Goal: Task Accomplishment & Management: Complete application form

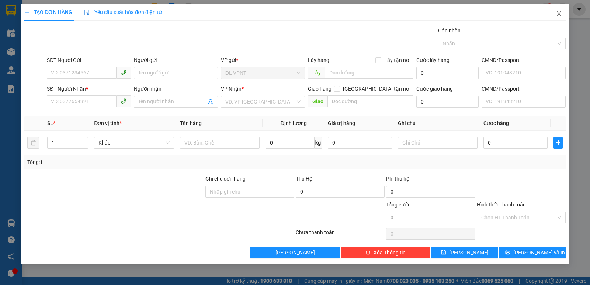
drag, startPoint x: 560, startPoint y: 13, endPoint x: 23, endPoint y: 25, distance: 537.4
click at [560, 12] on icon "close" at bounding box center [558, 13] width 4 height 4
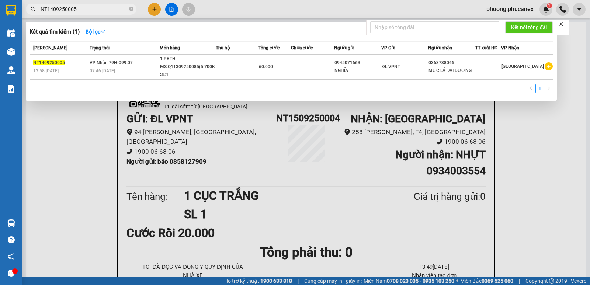
click at [84, 11] on input "NT1409250005" at bounding box center [84, 9] width 87 height 8
click at [52, 10] on input "NT1409250005" at bounding box center [84, 9] width 87 height 8
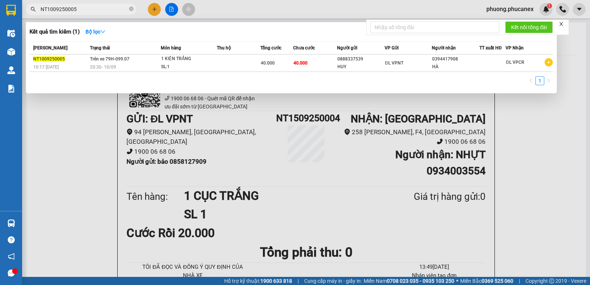
drag, startPoint x: 80, startPoint y: 10, endPoint x: 31, endPoint y: 14, distance: 49.5
click at [31, 14] on span "NT1009250005" at bounding box center [81, 9] width 111 height 11
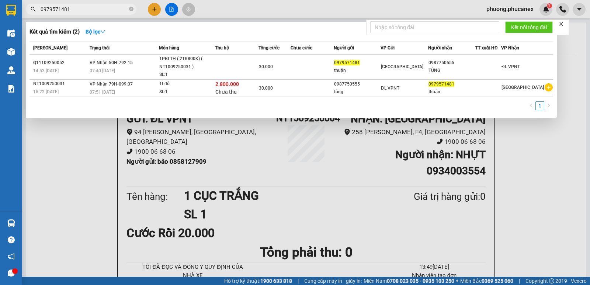
type input "0979571481"
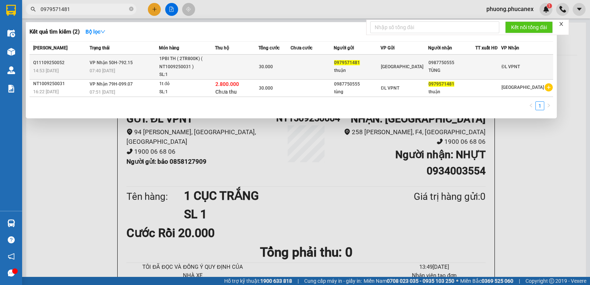
click at [349, 69] on div "thuận" at bounding box center [357, 71] width 46 height 8
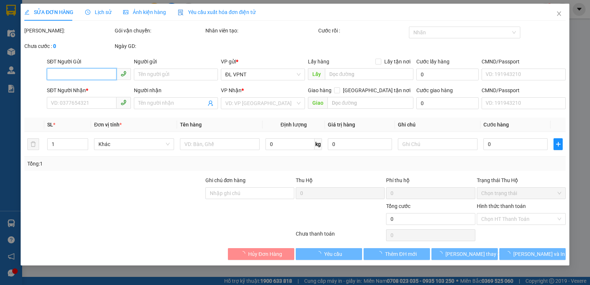
type input "0979571481"
type input "thuận"
type input "0987750555"
type input "TÙNG"
type input "30.000"
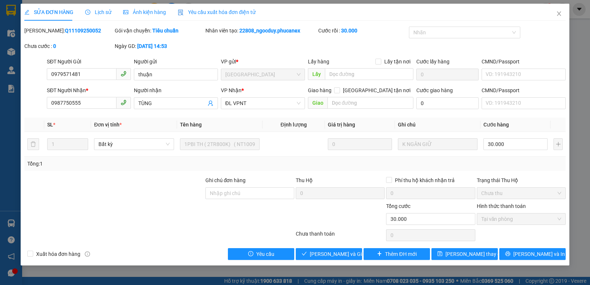
click at [103, 14] on span "Lịch sử" at bounding box center [98, 12] width 26 height 6
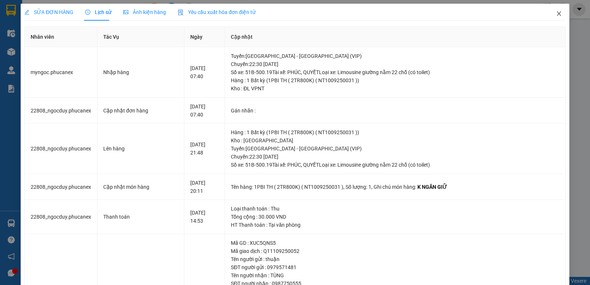
click at [556, 14] on icon "close" at bounding box center [559, 14] width 6 height 6
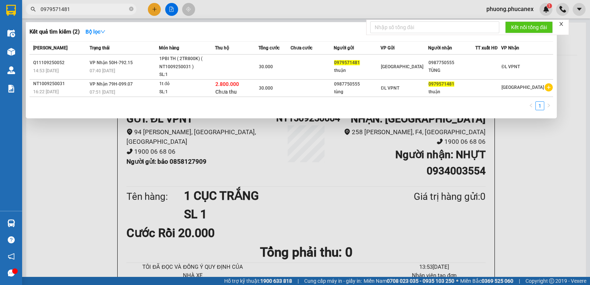
click at [80, 9] on input "0979571481" at bounding box center [84, 9] width 87 height 8
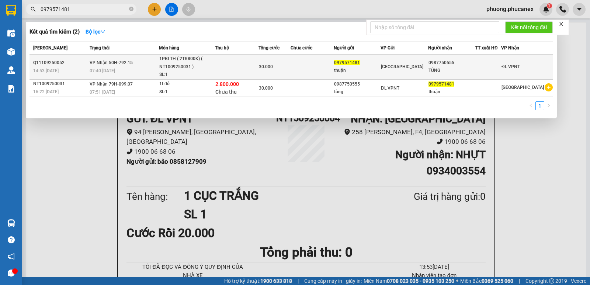
click at [183, 63] on div "1PBI TH ( 2TR800K) ( NT1009250031 )" at bounding box center [186, 63] width 55 height 16
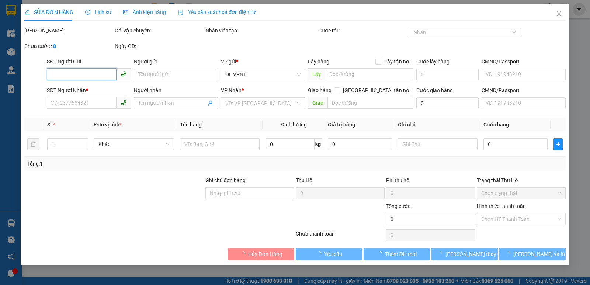
type input "0979571481"
type input "thuận"
type input "0987750555"
type input "TÙNG"
type input "30.000"
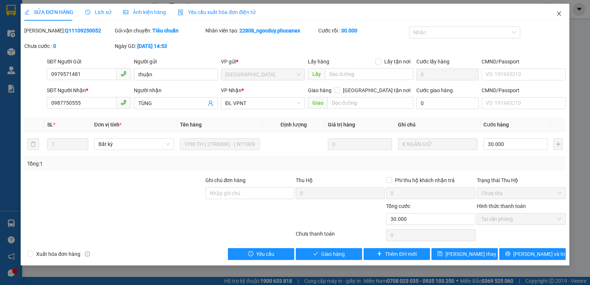
click at [558, 13] on icon "close" at bounding box center [559, 14] width 6 height 6
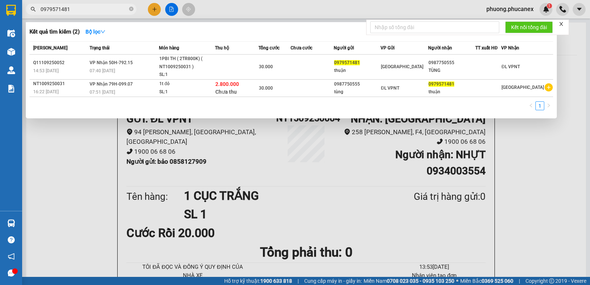
click at [81, 10] on input "0979571481" at bounding box center [84, 9] width 87 height 8
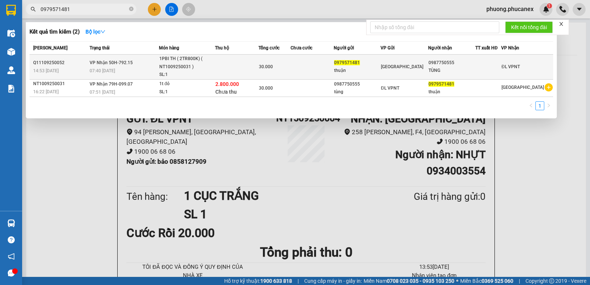
click at [344, 67] on div "thuận" at bounding box center [357, 71] width 46 height 8
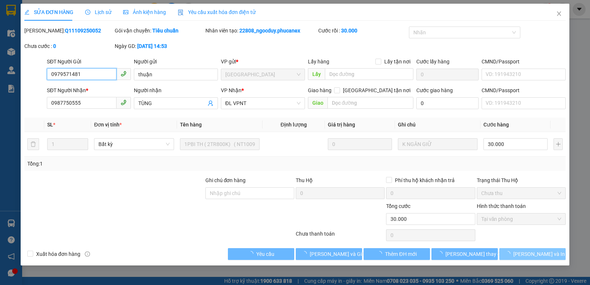
type input "0979571481"
type input "thuận"
type input "0987750555"
type input "TÙNG"
type input "30.000"
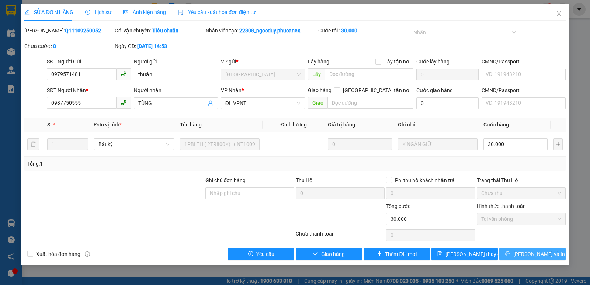
click at [535, 254] on span "Lưu và In" at bounding box center [539, 254] width 52 height 8
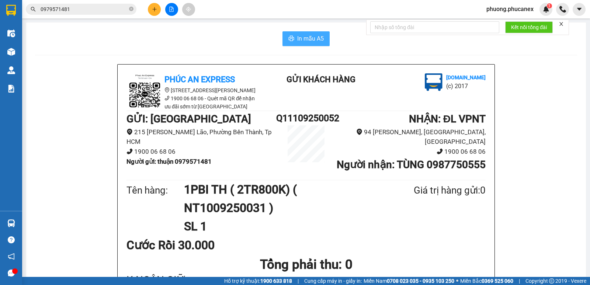
click at [306, 36] on span "In mẫu A5" at bounding box center [310, 38] width 27 height 9
click at [85, 5] on input "0979571481" at bounding box center [84, 9] width 87 height 8
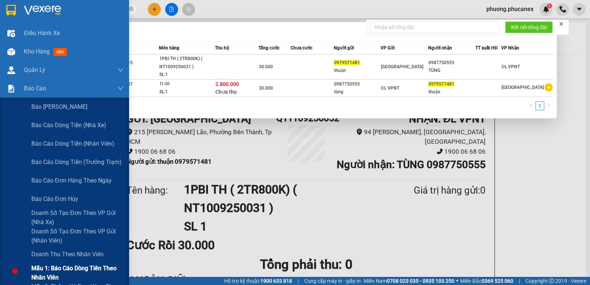
click at [54, 268] on span "Mẫu 1: Báo cáo dòng tiền theo nhân viên" at bounding box center [77, 272] width 92 height 18
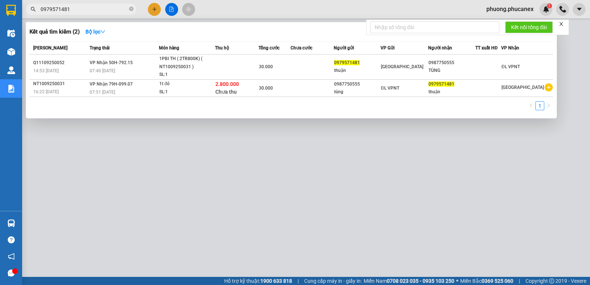
click at [304, 150] on div at bounding box center [295, 142] width 590 height 285
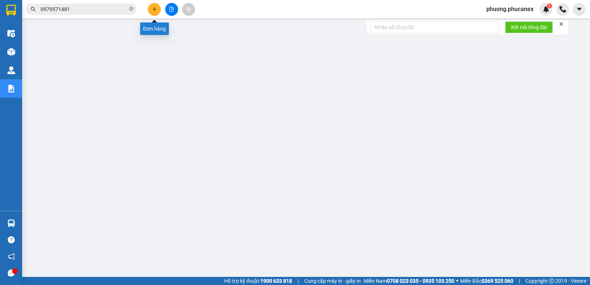
click at [157, 7] on icon "plus" at bounding box center [154, 9] width 5 height 5
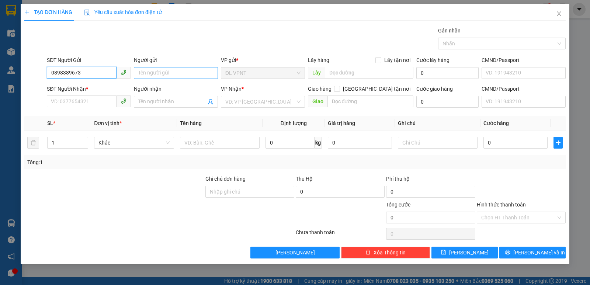
type input "0898389673"
click at [146, 72] on input "Người gửi" at bounding box center [176, 73] width 84 height 12
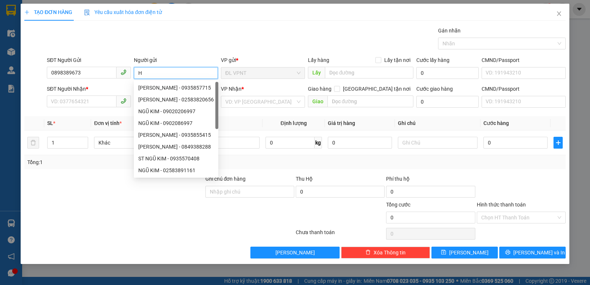
paste input "ẢI"
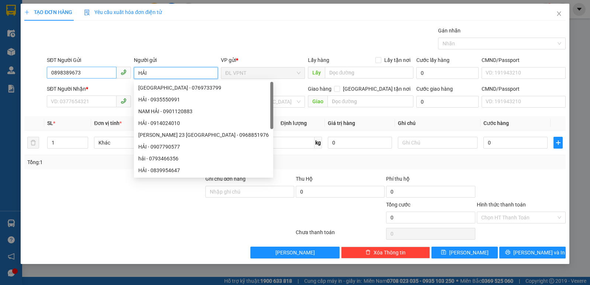
type input "HẢI"
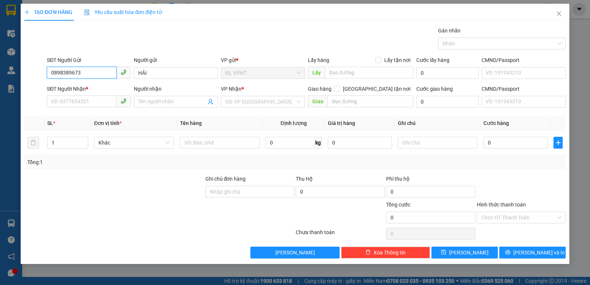
drag, startPoint x: 92, startPoint y: 74, endPoint x: 64, endPoint y: 83, distance: 29.2
click at [63, 76] on input "0898389673" at bounding box center [82, 73] width 70 height 12
click at [62, 103] on input "SĐT Người Nhận *" at bounding box center [82, 101] width 70 height 12
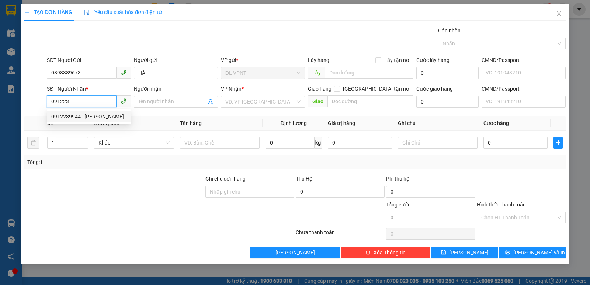
click at [97, 116] on div "0912239944 - NHUNG" at bounding box center [88, 116] width 75 height 8
type input "0912239944"
type input "NHUNG"
type input "CHÀNH KOKODA,Q5"
type input "50.000"
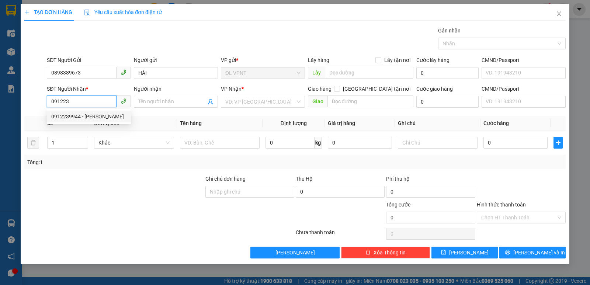
type input "50.000"
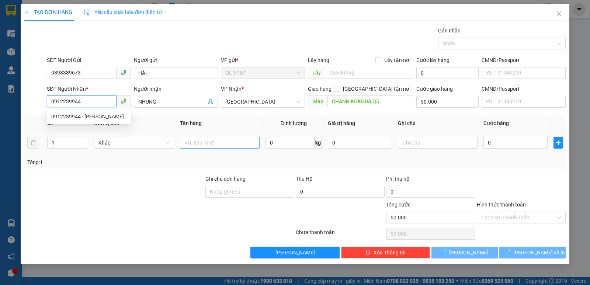
type input "0912239944"
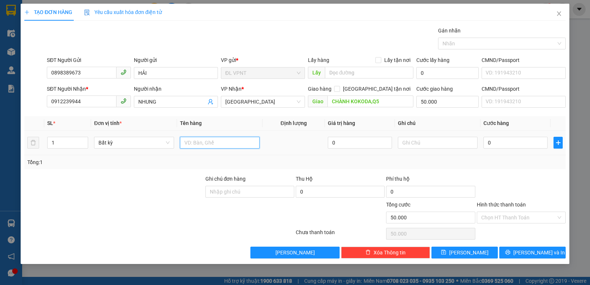
click at [217, 142] on input "text" at bounding box center [220, 143] width 80 height 12
type input "6 T"
click at [55, 142] on input "1" at bounding box center [68, 142] width 40 height 11
type input "6"
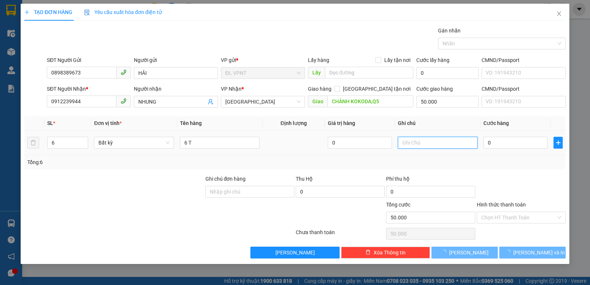
click at [411, 143] on input "text" at bounding box center [438, 143] width 80 height 12
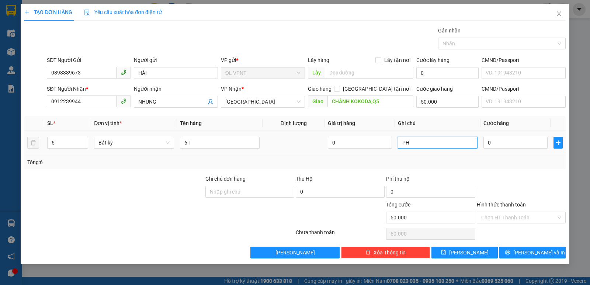
paste input "ẠM"
paste input "Ê"
paste input "Đ"
paste input "Ă"
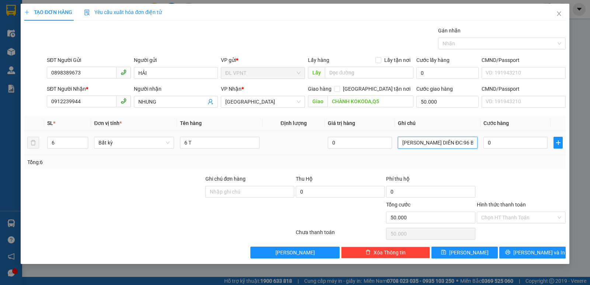
paste input "Ă"
paste input "ẰNG"
paste input "ẬC"
paste input "ẠCA"
paste input "ẠCH"
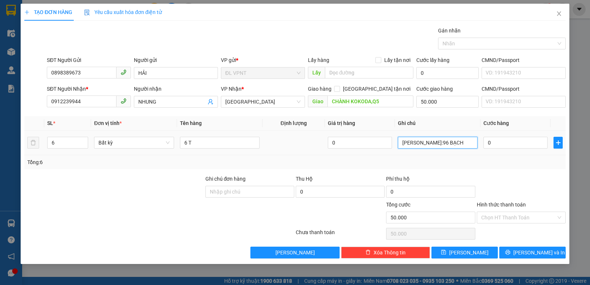
paste input "Đ"
paste input "Ă"
paste input "ẰNG"
paste input "Ư"
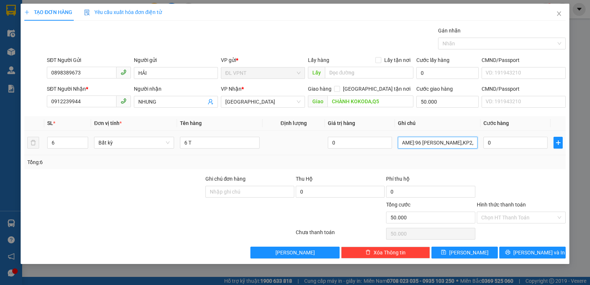
paste input "ƠN"
paste input "Đ"
paste input "Ô"
paste input "Ú"
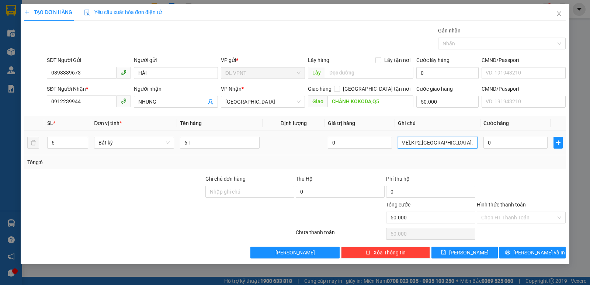
paste input "Ô"
paste input "ỐC"
paste input "Ê"
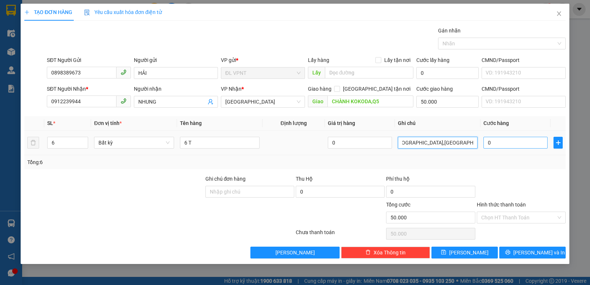
type input "PHẠM DUY DIÊN ĐC:96 BẠCH ĐẰNG,KP2,DƯƠNG ĐÔNG,PHÚ QUỐC,KIÊN GIANG :09823311212"
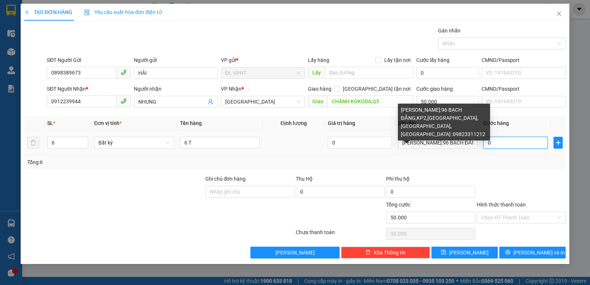
type input "2"
type input "50.002"
type input "22"
type input "50.022"
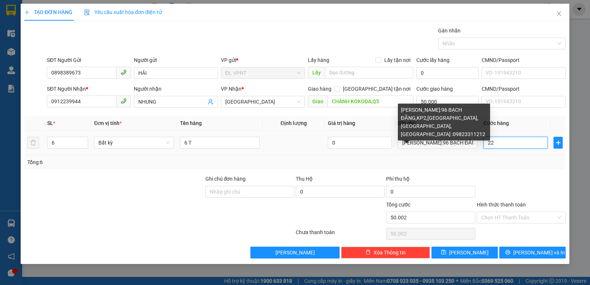
type input "50.022"
type input "220"
type input "50.220"
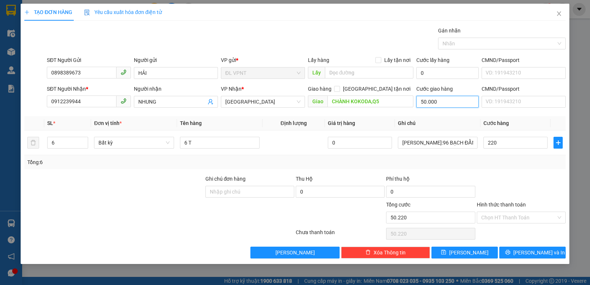
click at [446, 104] on input "50.000" at bounding box center [447, 102] width 62 height 12
type input "220.000"
type input "270.000"
type input "2"
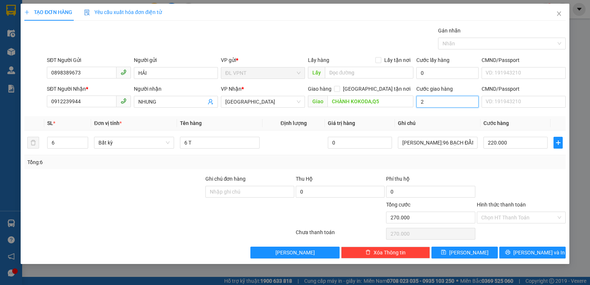
type input "220.002"
type input "20"
type input "220.020"
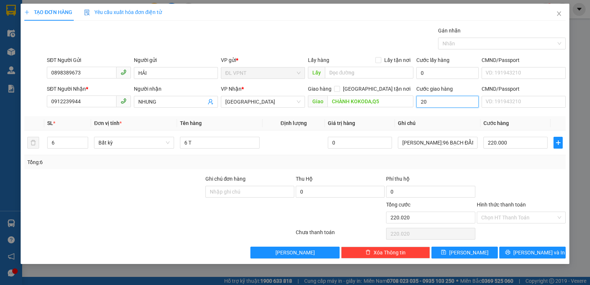
type input "200"
type input "220.200"
click at [503, 217] on input "Hình thức thanh toán" at bounding box center [518, 217] width 75 height 11
type input "200.000"
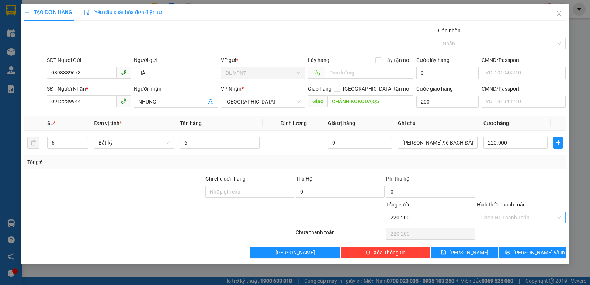
type input "420.000"
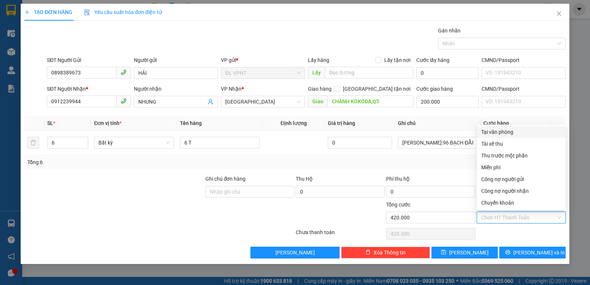
drag, startPoint x: 499, startPoint y: 132, endPoint x: 570, endPoint y: 224, distance: 115.6
click at [500, 132] on div "Tại văn phòng" at bounding box center [521, 132] width 80 height 8
type input "0"
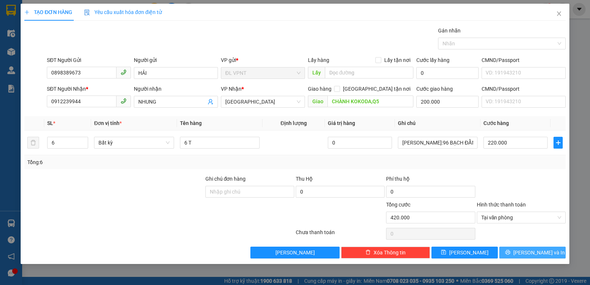
click at [510, 254] on icon "printer" at bounding box center [507, 252] width 5 height 5
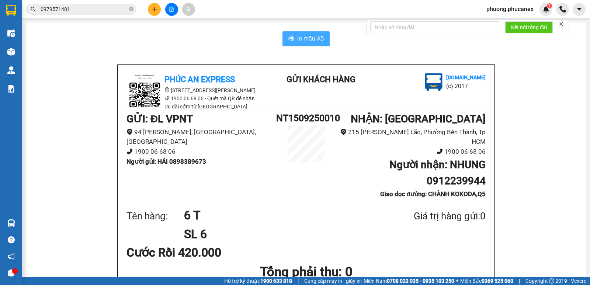
click at [310, 40] on span "In mẫu A5" at bounding box center [310, 38] width 27 height 9
click at [509, 6] on span "phuong.phucanex" at bounding box center [509, 8] width 59 height 9
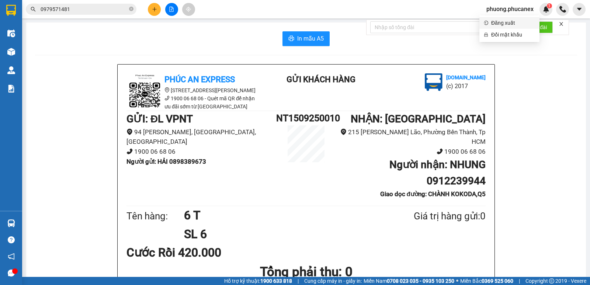
click at [499, 20] on span "Đăng xuất" at bounding box center [513, 23] width 44 height 8
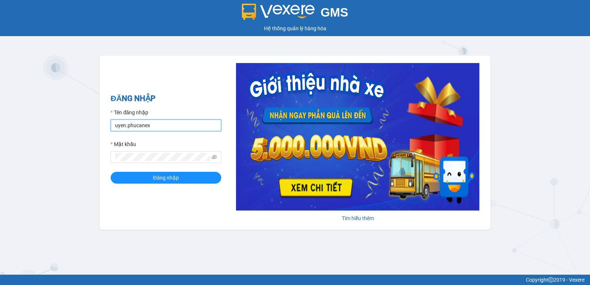
click at [187, 130] on input "uyen.phucanex" at bounding box center [166, 125] width 111 height 12
drag, startPoint x: 160, startPoint y: 130, endPoint x: 17, endPoint y: 123, distance: 143.2
click at [17, 123] on div "GMS Hệ thống quản lý hàng hóa ĐĂNG NHẬP Tên đăng nhập uyen.phucanex Mật khẩu Đă…" at bounding box center [295, 137] width 590 height 275
type input "huong.phucanex"
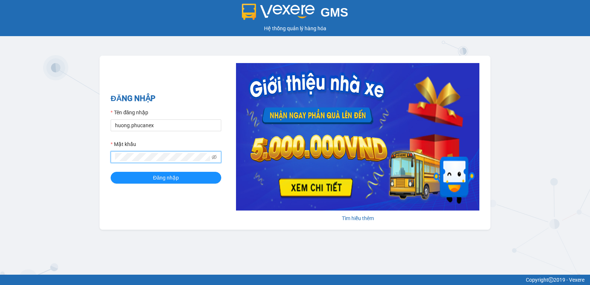
click at [53, 169] on div "GMS Hệ thống quản lý hàng hóa ĐĂNG NHẬP Tên đăng nhập huong.phucanex Mật khẩu Đ…" at bounding box center [295, 137] width 590 height 275
click at [111, 172] on button "Đăng nhập" at bounding box center [166, 178] width 111 height 12
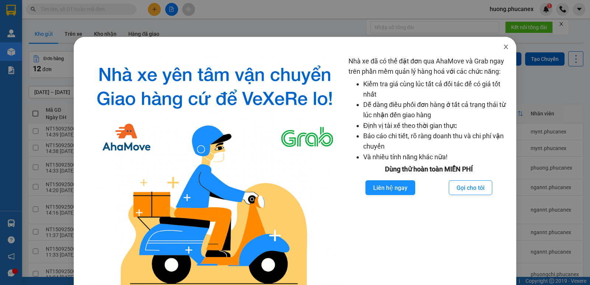
click at [503, 49] on icon "close" at bounding box center [506, 47] width 6 height 6
